Goal: Information Seeking & Learning: Learn about a topic

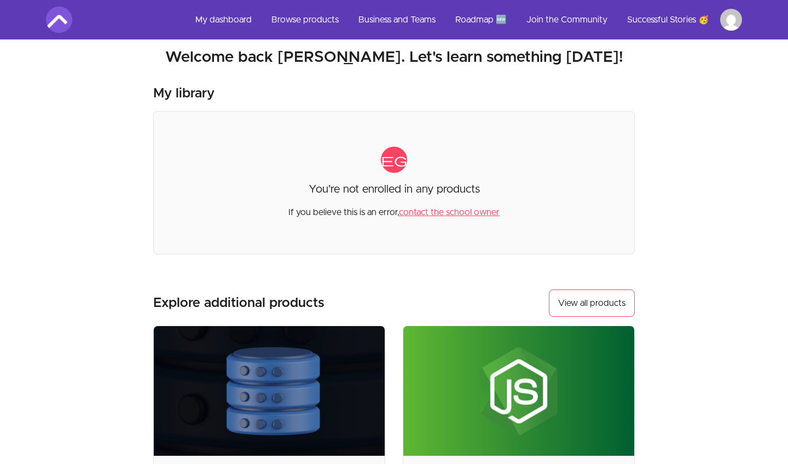
scroll to position [-2, 0]
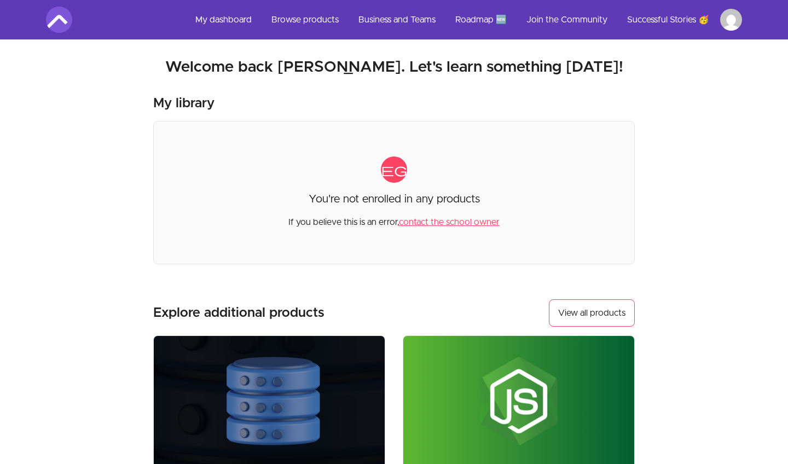
click at [309, 19] on link "Browse products" at bounding box center [305, 20] width 85 height 26
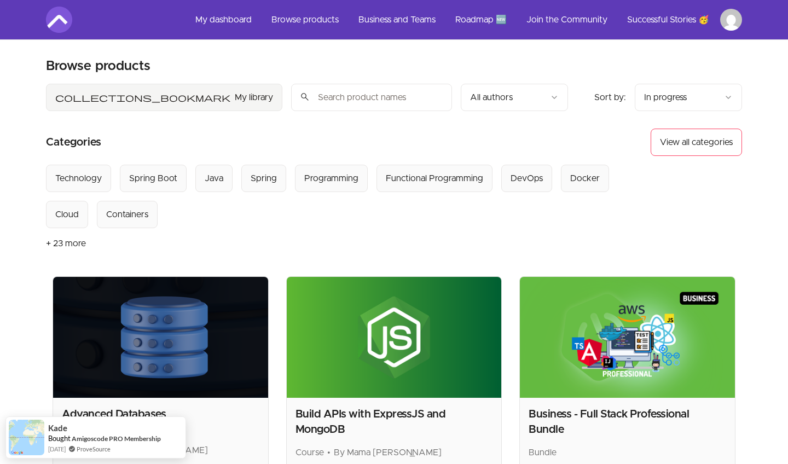
click at [93, 100] on button "collections_bookmark My library" at bounding box center [164, 97] width 237 height 27
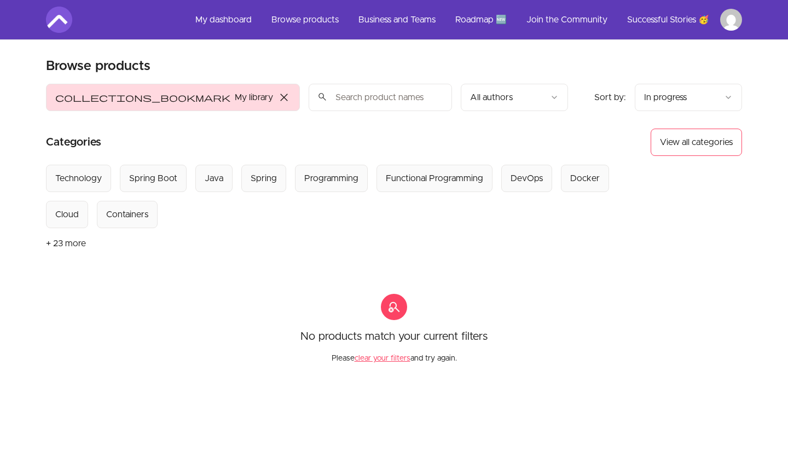
click at [309, 109] on input "search" at bounding box center [380, 97] width 143 height 27
type input "html"
click at [66, 242] on button "+ 23 more" at bounding box center [66, 243] width 40 height 31
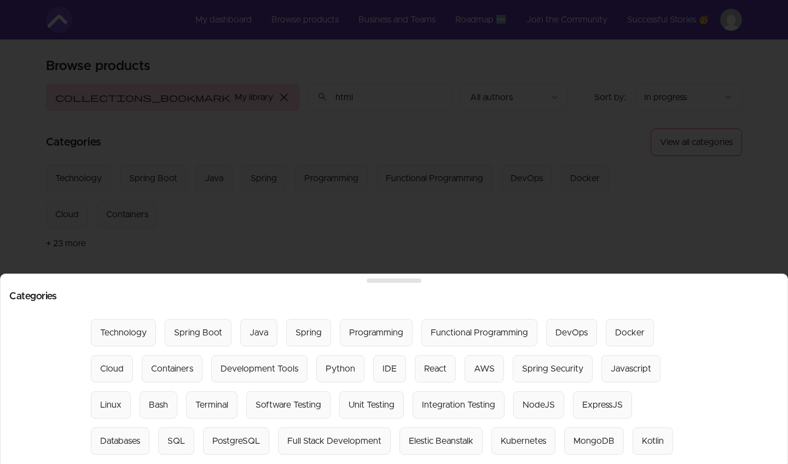
click at [660, 242] on div at bounding box center [394, 232] width 788 height 464
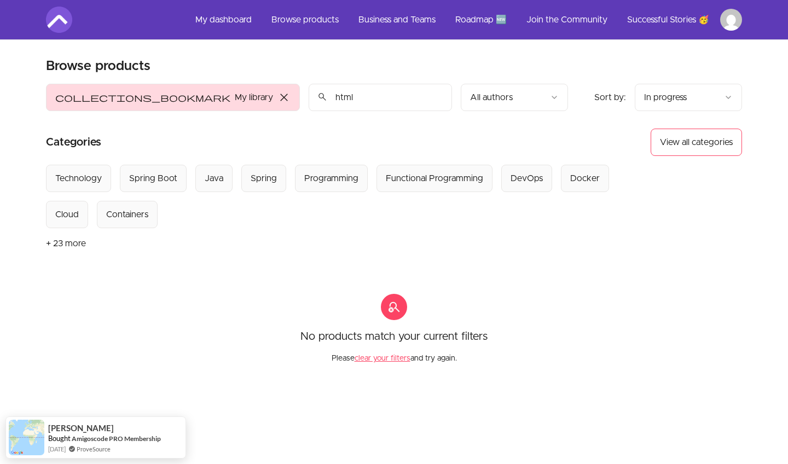
click at [357, 94] on input "html" at bounding box center [380, 97] width 143 height 27
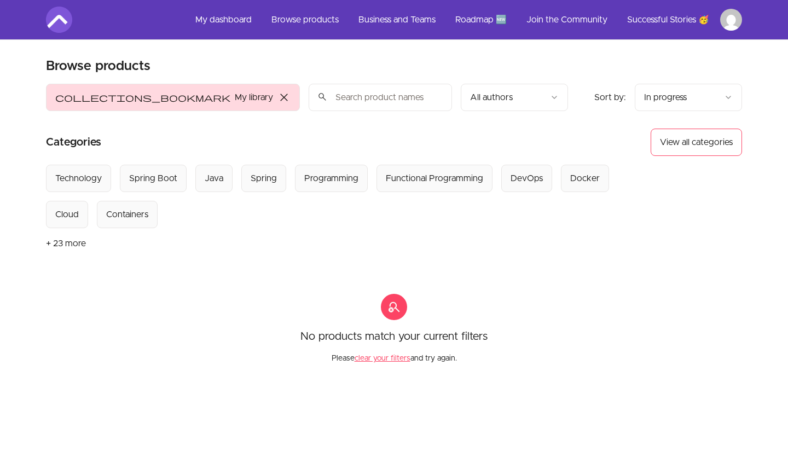
click at [278, 97] on span "close" at bounding box center [284, 97] width 13 height 13
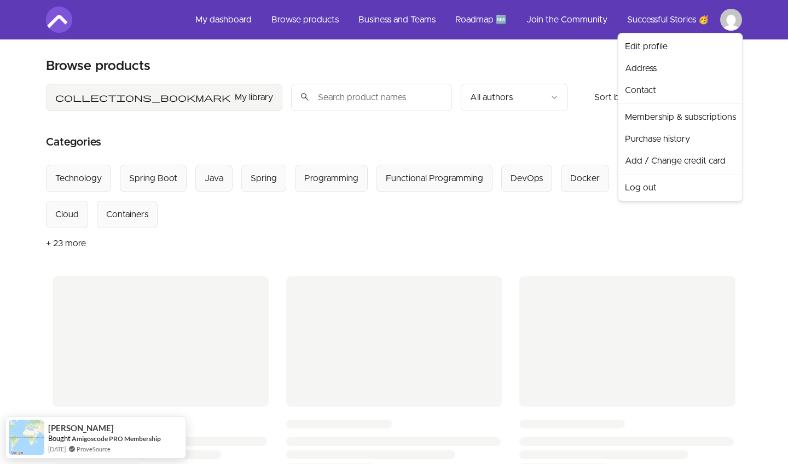
click at [722, 22] on html "Skip to main content Main menu Includes navigation links and user settings My d…" at bounding box center [394, 455] width 788 height 910
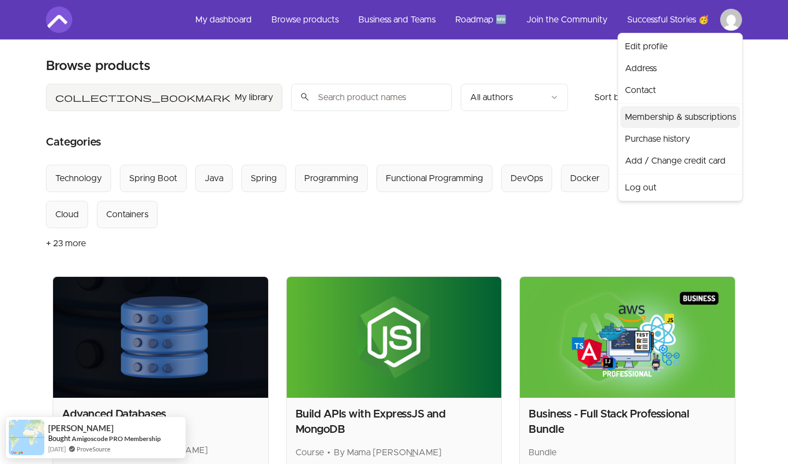
click at [670, 118] on link "Membership & subscriptions" at bounding box center [681, 117] width 120 height 22
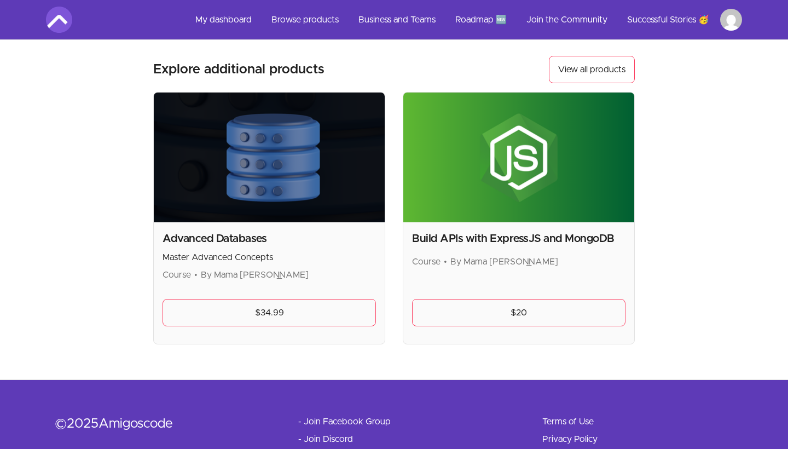
scroll to position [222, 0]
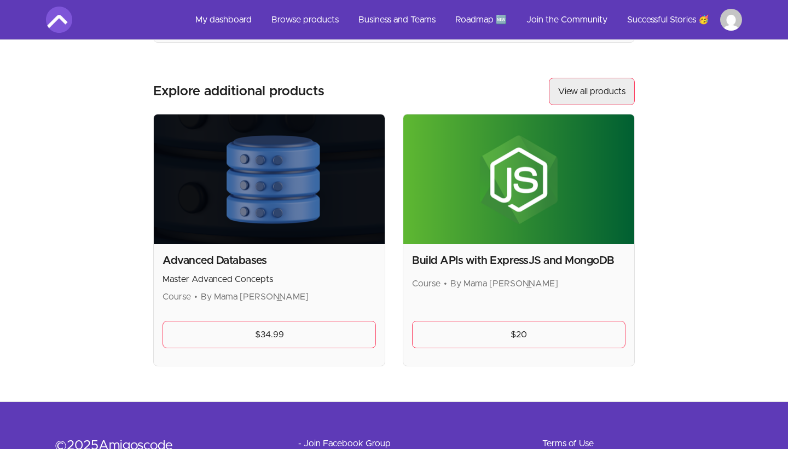
click at [565, 85] on link "View all products" at bounding box center [592, 91] width 86 height 27
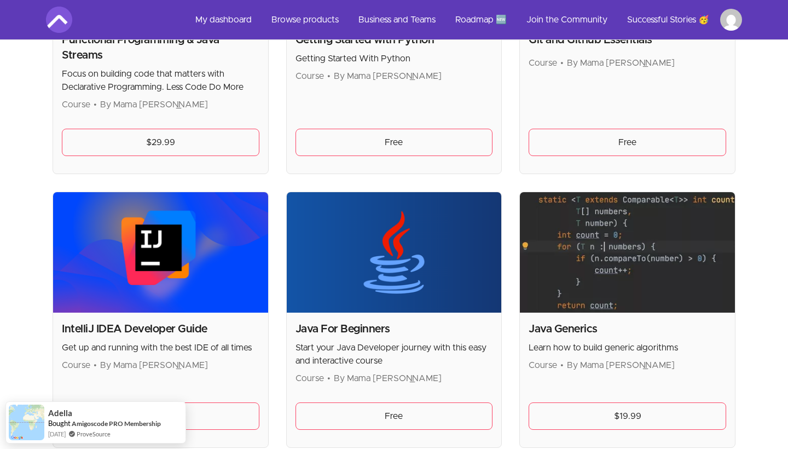
scroll to position [906, 0]
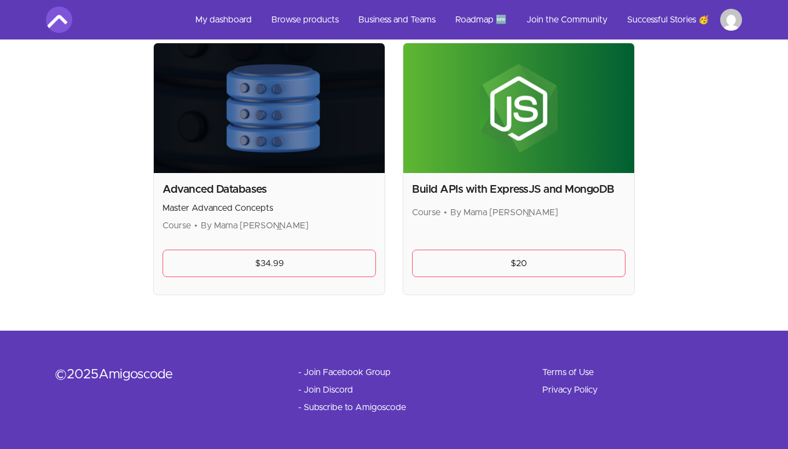
scroll to position [222, 0]
